Goal: Obtain resource: Obtain resource

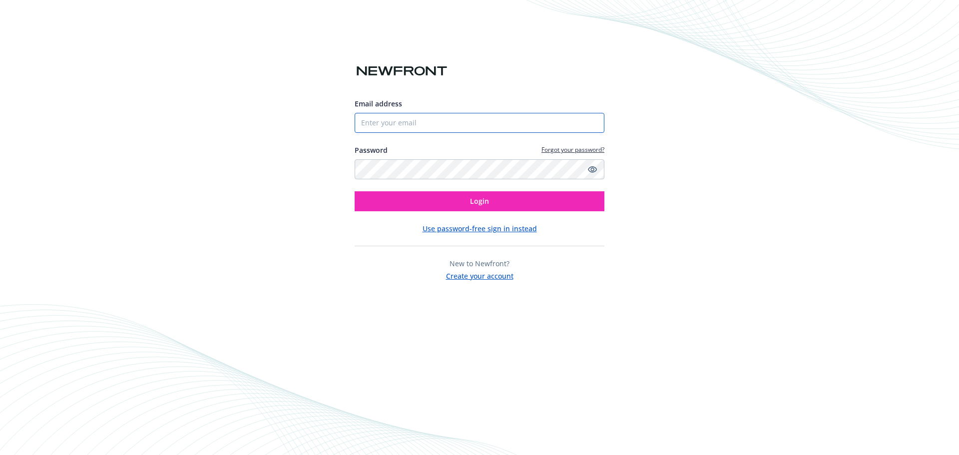
click at [482, 125] on input "Email address" at bounding box center [480, 123] width 250 height 20
type input "[PERSON_NAME][EMAIL_ADDRESS][PERSON_NAME][DOMAIN_NAME]"
click at [591, 167] on icon "Show password" at bounding box center [592, 169] width 9 height 9
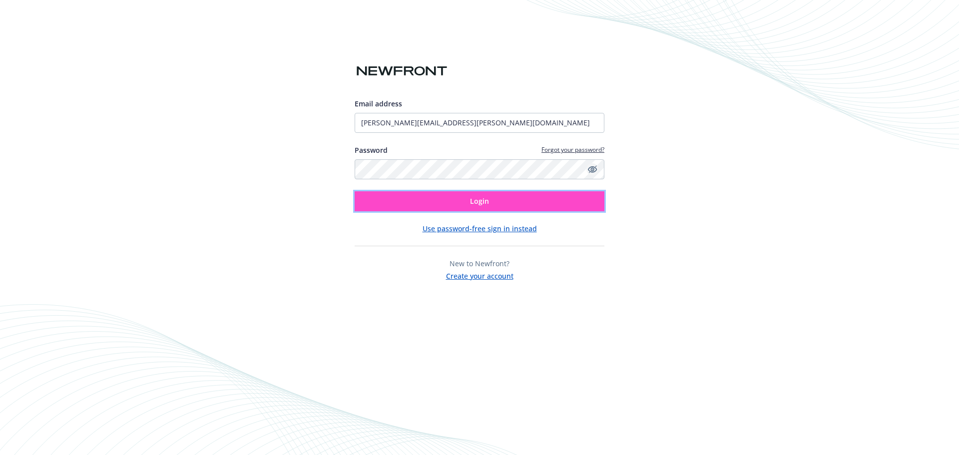
click at [548, 205] on button "Login" at bounding box center [480, 201] width 250 height 20
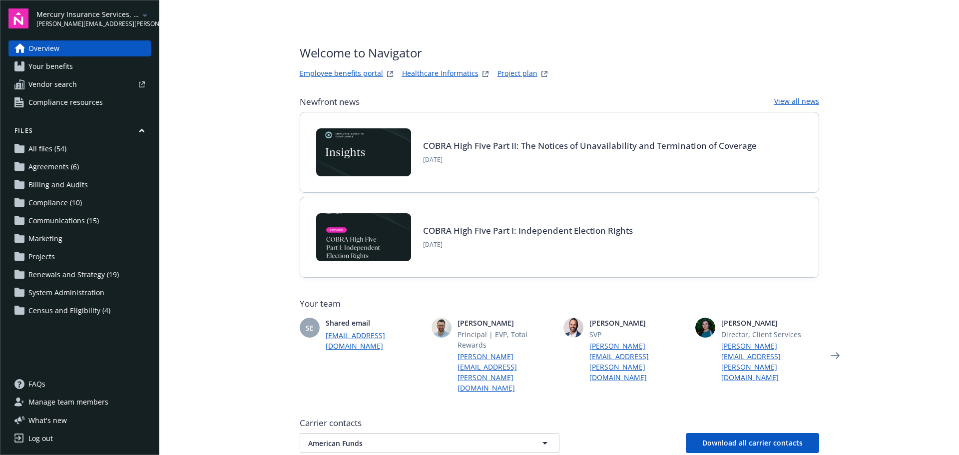
click at [505, 73] on link "Project plan" at bounding box center [518, 74] width 40 height 12
drag, startPoint x: 872, startPoint y: 62, endPoint x: 816, endPoint y: 60, distance: 56.0
click at [872, 62] on main "Welcome to Navigator Employee benefits portal Healthcare Informatics Project pl…" at bounding box center [559, 227] width 800 height 455
drag, startPoint x: 488, startPoint y: 68, endPoint x: 552, endPoint y: 77, distance: 65.0
click at [552, 77] on div "Welcome to Navigator Employee benefits portal Healthcare Informatics Project pl…" at bounding box center [559, 62] width 519 height 36
